Goal: Check status: Check status

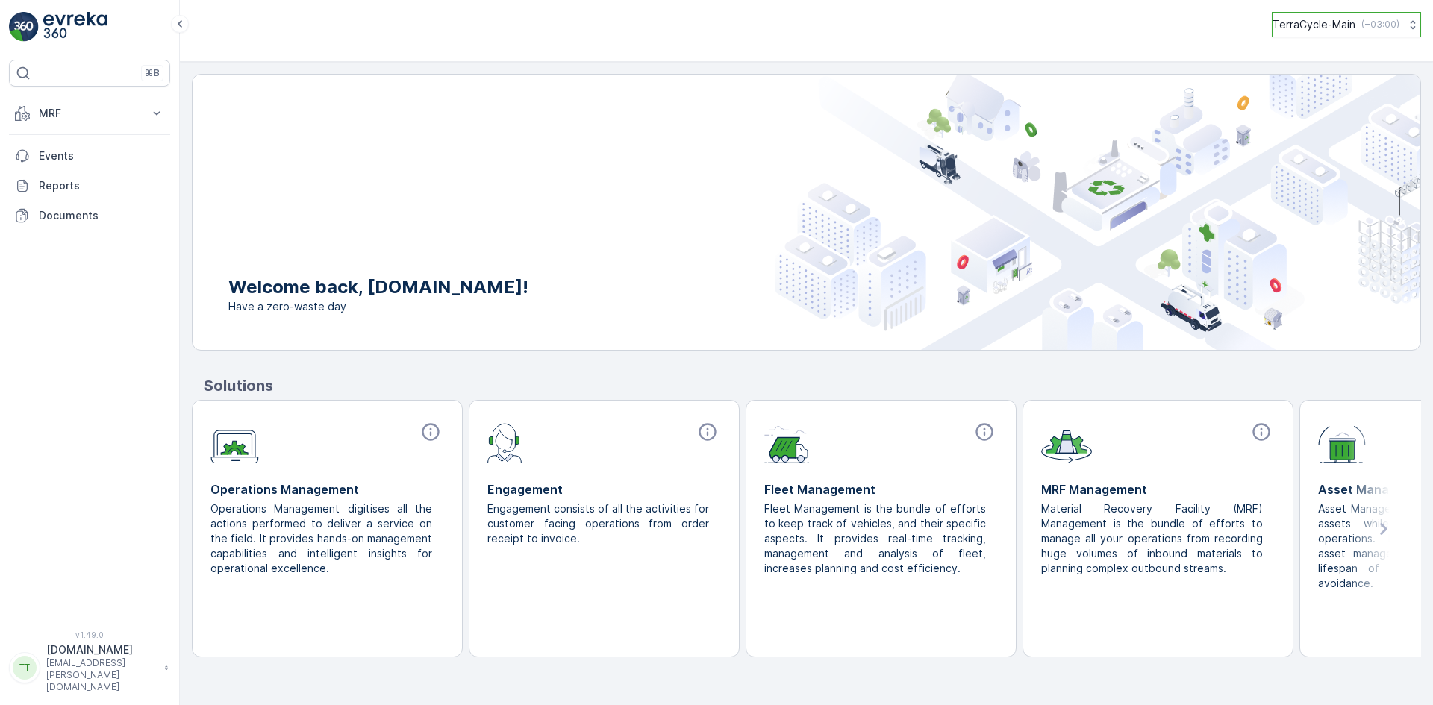
click at [1395, 22] on button "TerraCycle-Main ( +03:00 )" at bounding box center [1346, 24] width 149 height 25
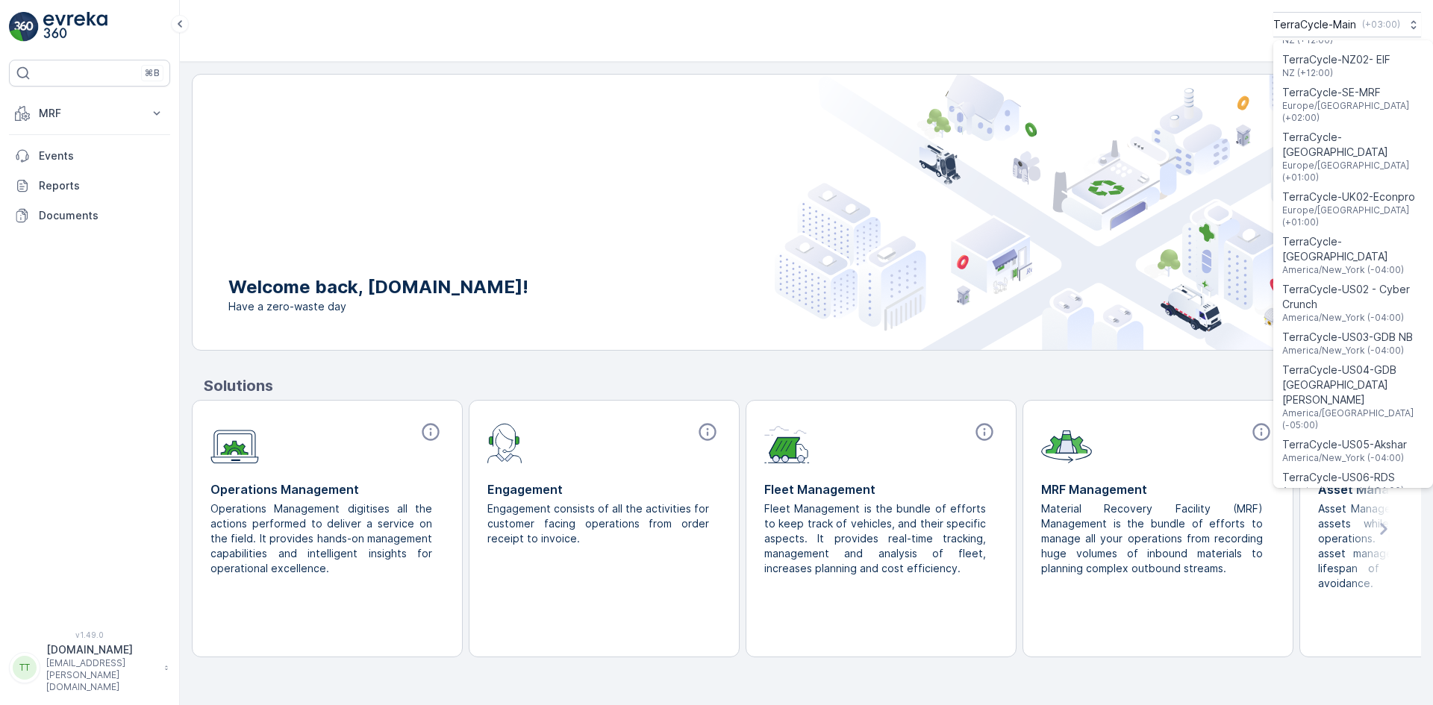
scroll to position [1192, 0]
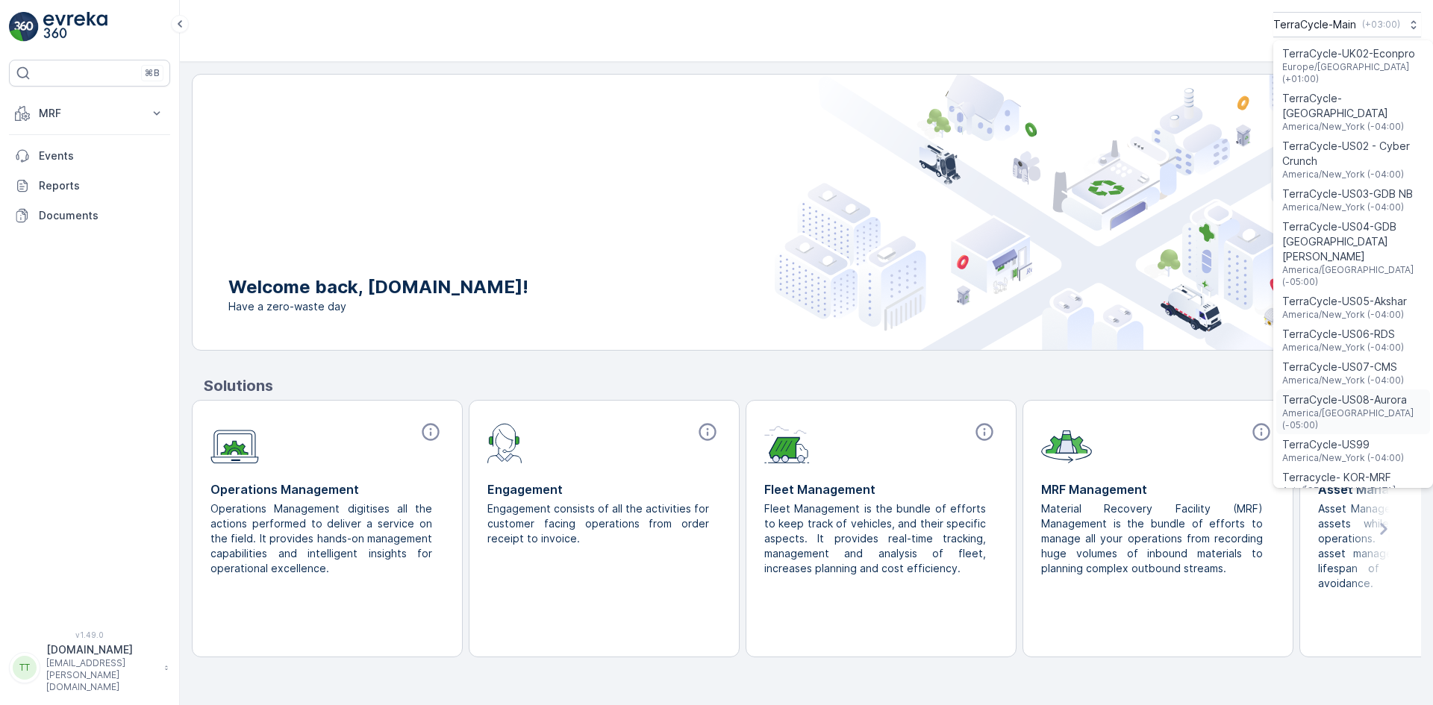
click at [1345, 393] on span "TerraCycle-US08-Aurora" at bounding box center [1353, 400] width 142 height 15
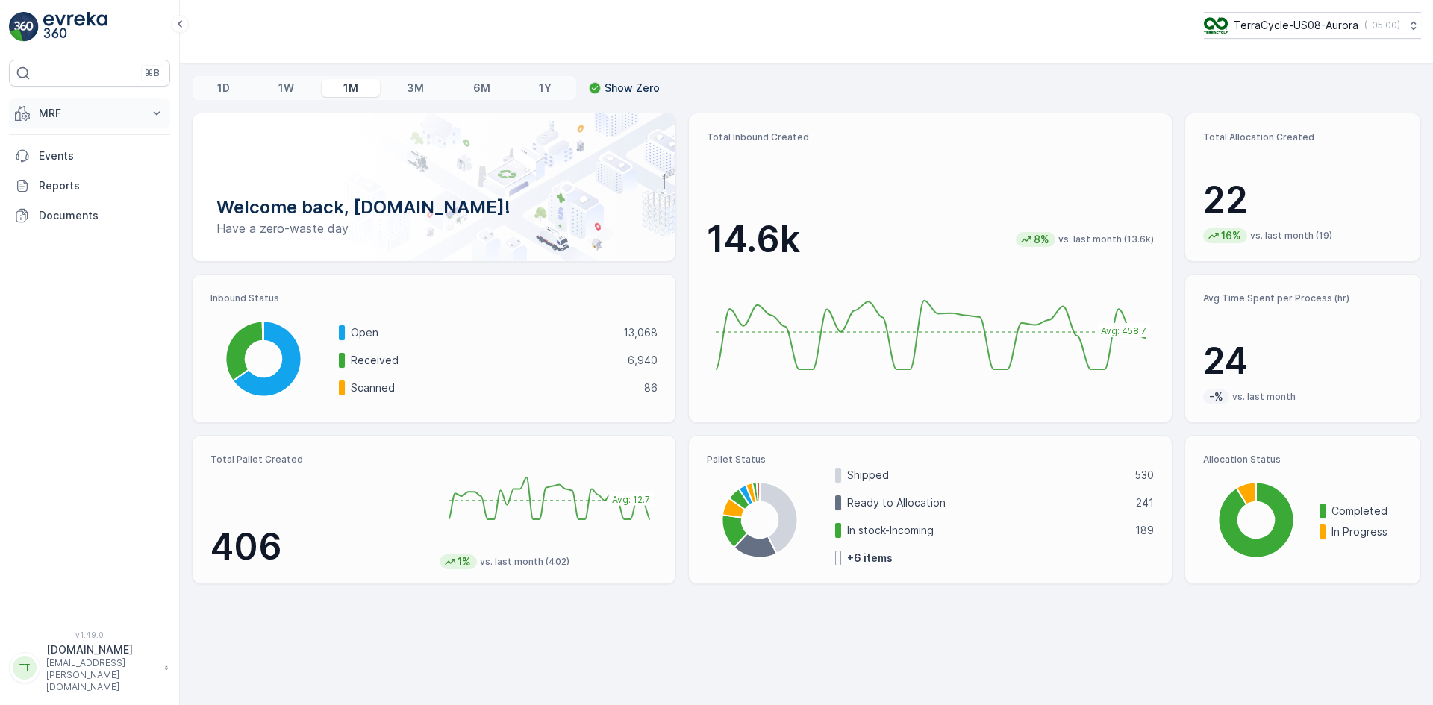
click at [77, 122] on button "MRF" at bounding box center [89, 114] width 161 height 30
click at [75, 163] on p "Inbound" at bounding box center [58, 159] width 40 height 15
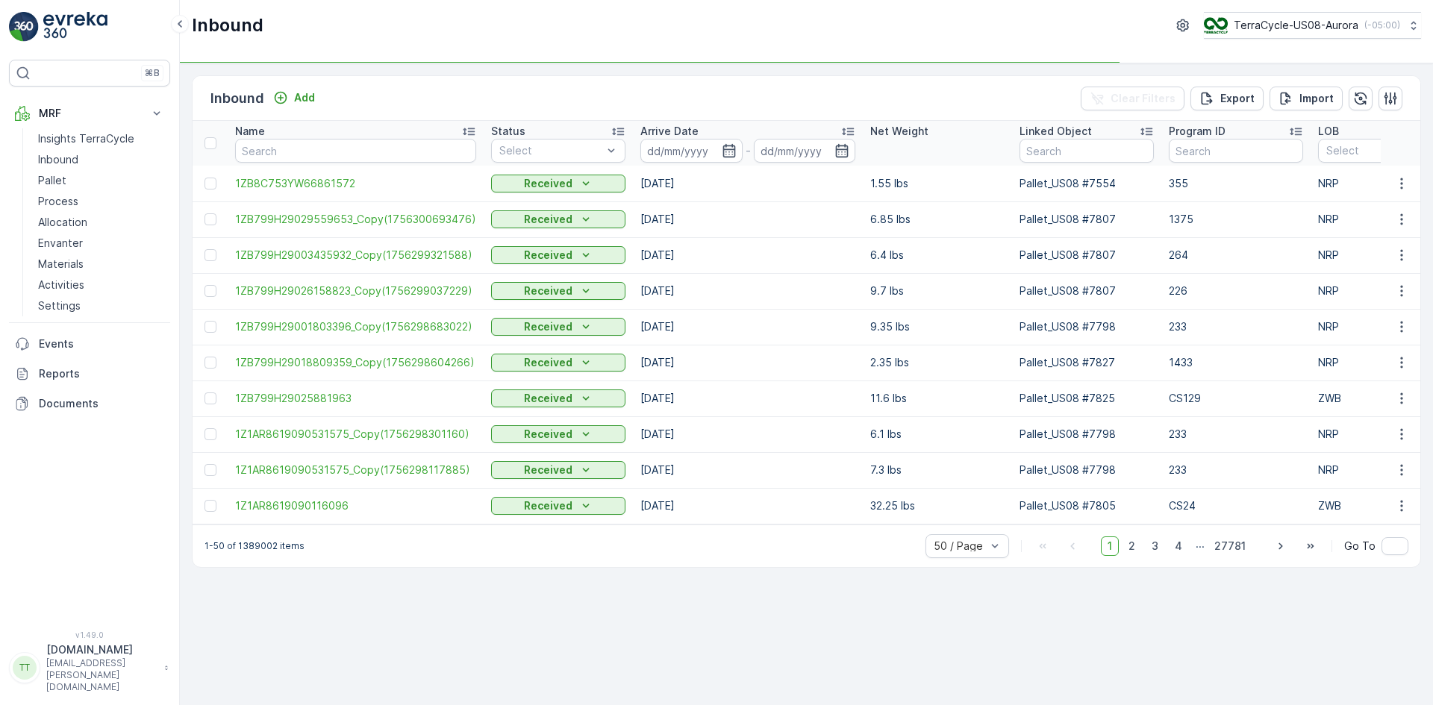
click at [301, 136] on div "Name" at bounding box center [355, 131] width 241 height 15
click at [304, 148] on input "text" at bounding box center [355, 151] width 241 height 24
paste input "1ZB799H29020718292"
type input "1ZB799H29020718292"
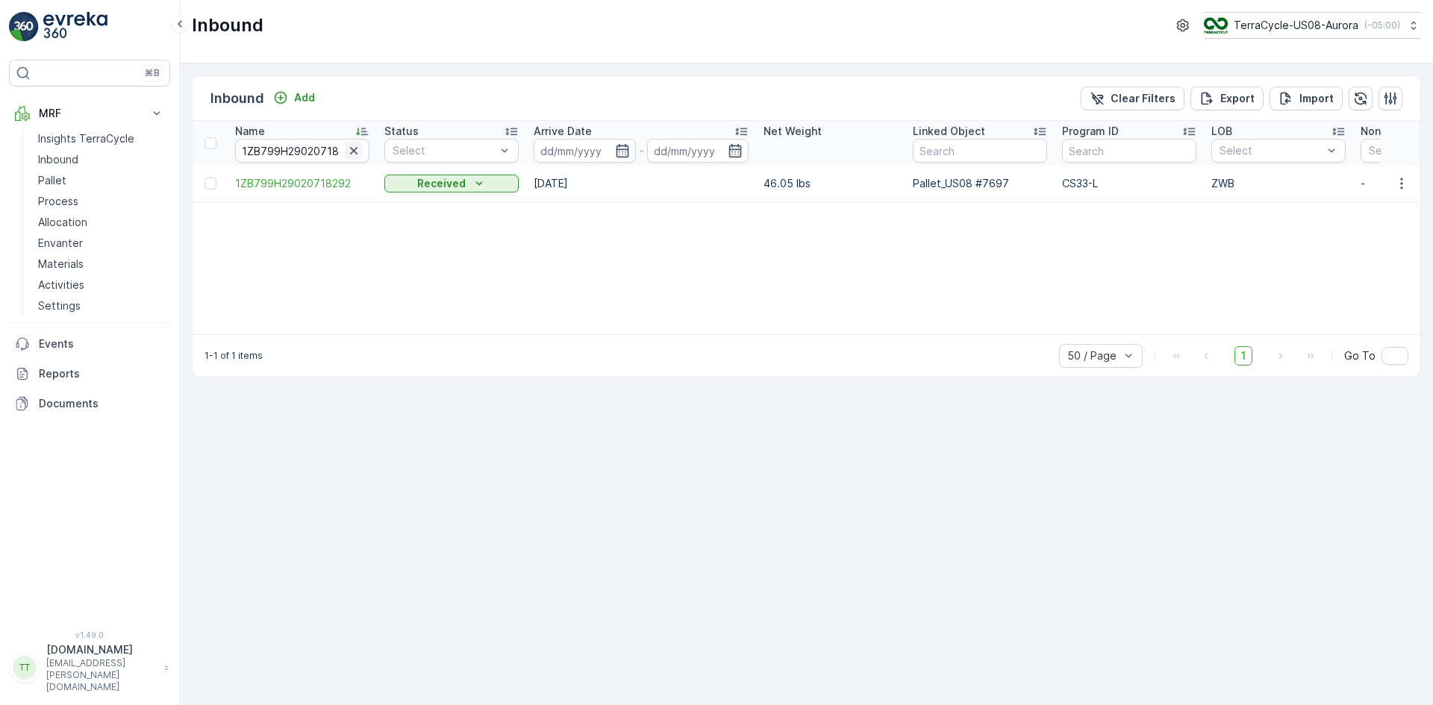
click at [357, 153] on icon "button" at bounding box center [353, 150] width 15 height 15
click at [334, 146] on input "text" at bounding box center [302, 151] width 134 height 24
paste input "1ZB799H29005067032"
type input "1ZB799H29005067032"
